Goal: Task Accomplishment & Management: Complete application form

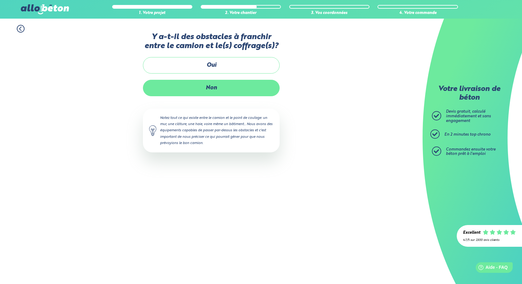
click at [213, 90] on label "Non" at bounding box center [211, 88] width 137 height 16
click at [0, 0] on input "Non" at bounding box center [0, 0] width 0 height 0
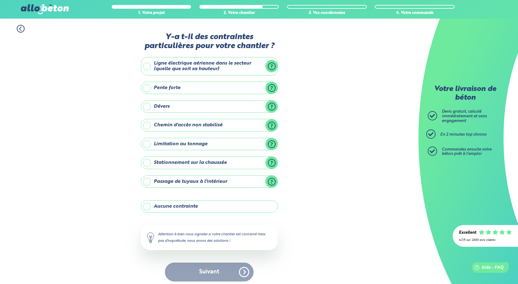
click at [146, 66] on label "Ligne électrique aérienne dans le secteur (quelle que soit sa hauteur)" at bounding box center [209, 66] width 137 height 18
click at [0, 0] on input "Ligne électrique aérienne dans le secteur (quelle que soit sa hauteur)" at bounding box center [0, 0] width 0 height 0
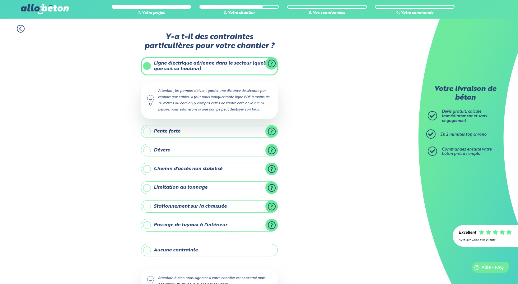
click at [189, 206] on label "Stationnement sur la chaussée" at bounding box center [209, 207] width 137 height 12
click at [0, 0] on input "Stationnement sur la chaussée" at bounding box center [0, 0] width 0 height 0
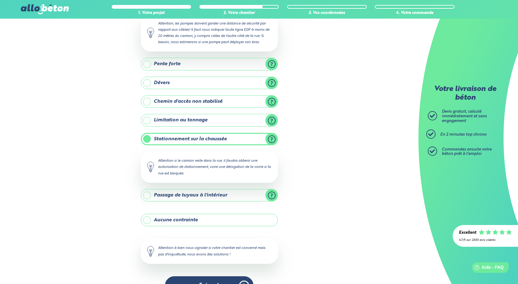
scroll to position [85, 0]
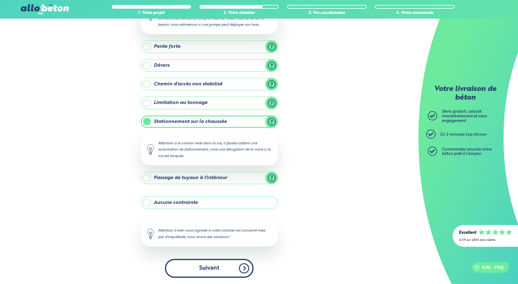
click at [206, 271] on button "Suivant" at bounding box center [209, 268] width 89 height 19
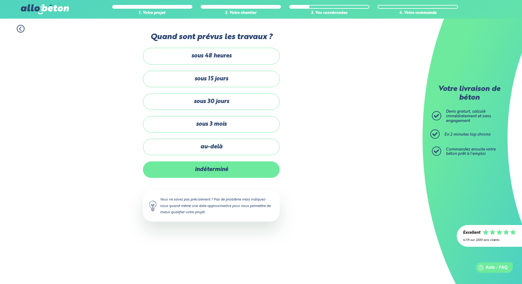
click at [167, 169] on label "indéterminé" at bounding box center [211, 170] width 137 height 16
click at [0, 0] on input "indéterminé" at bounding box center [0, 0] width 0 height 0
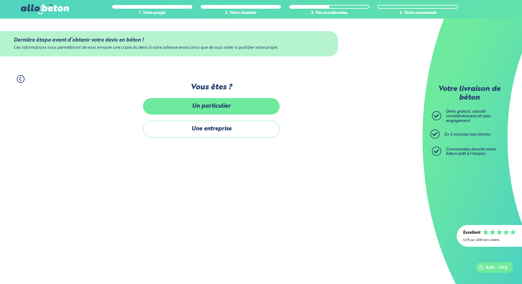
click at [215, 106] on label "Un particulier" at bounding box center [211, 106] width 137 height 16
click at [0, 0] on input "Un particulier" at bounding box center [0, 0] width 0 height 0
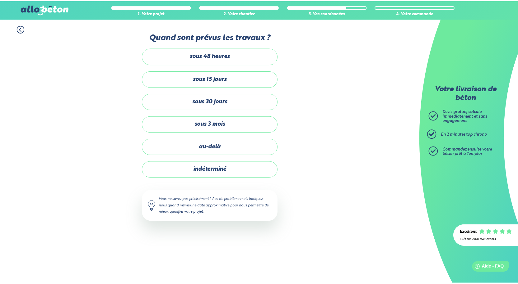
scroll to position [85, 0]
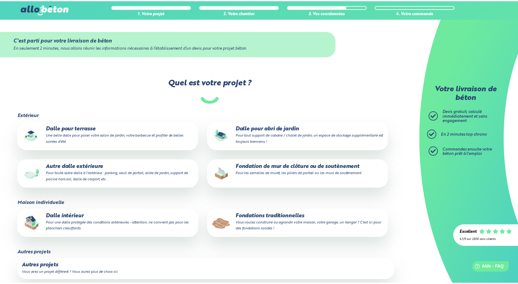
scroll to position [9, 0]
